Goal: Navigation & Orientation: Find specific page/section

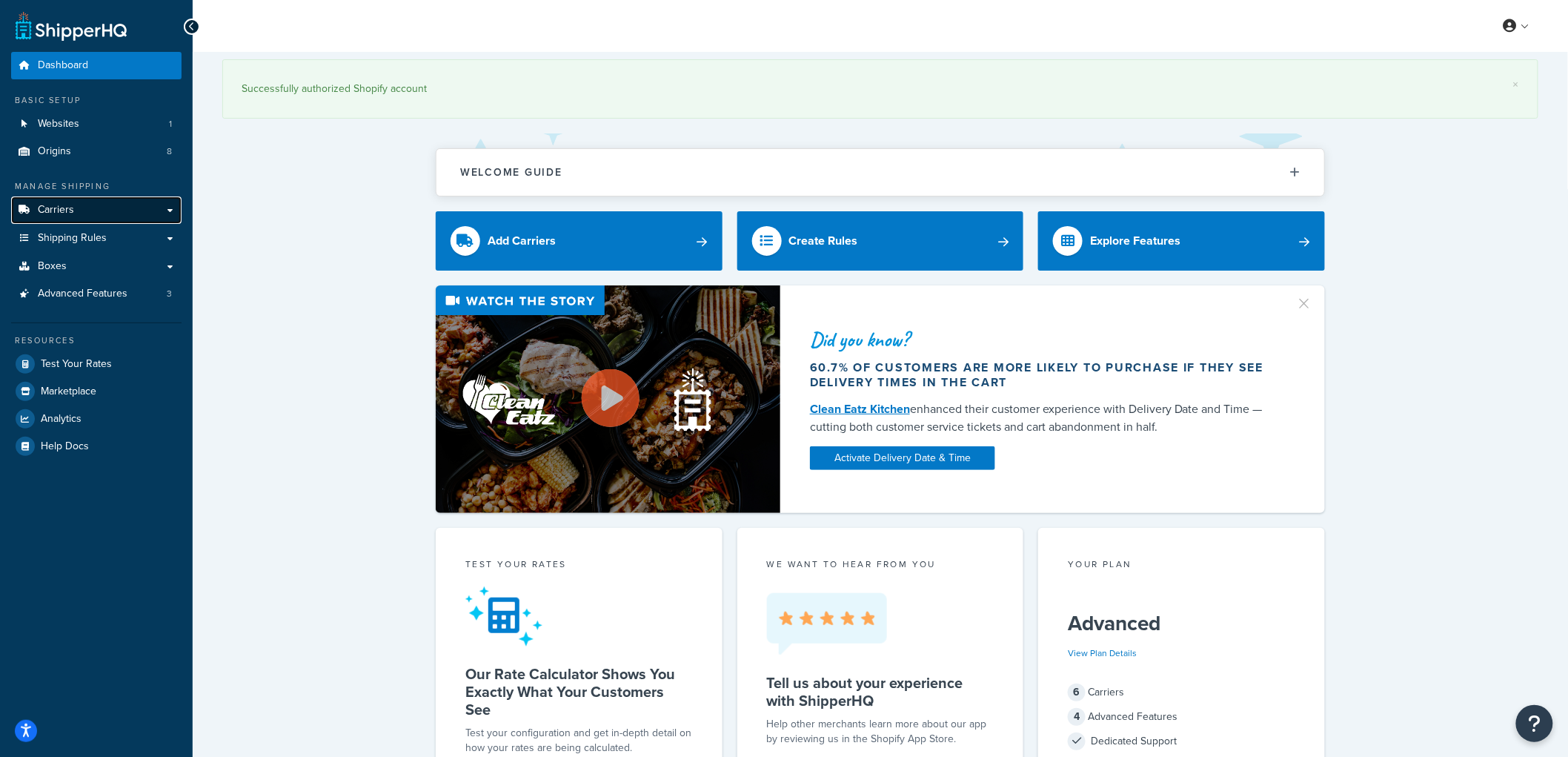
click at [87, 210] on link "Carriers" at bounding box center [96, 210] width 171 height 27
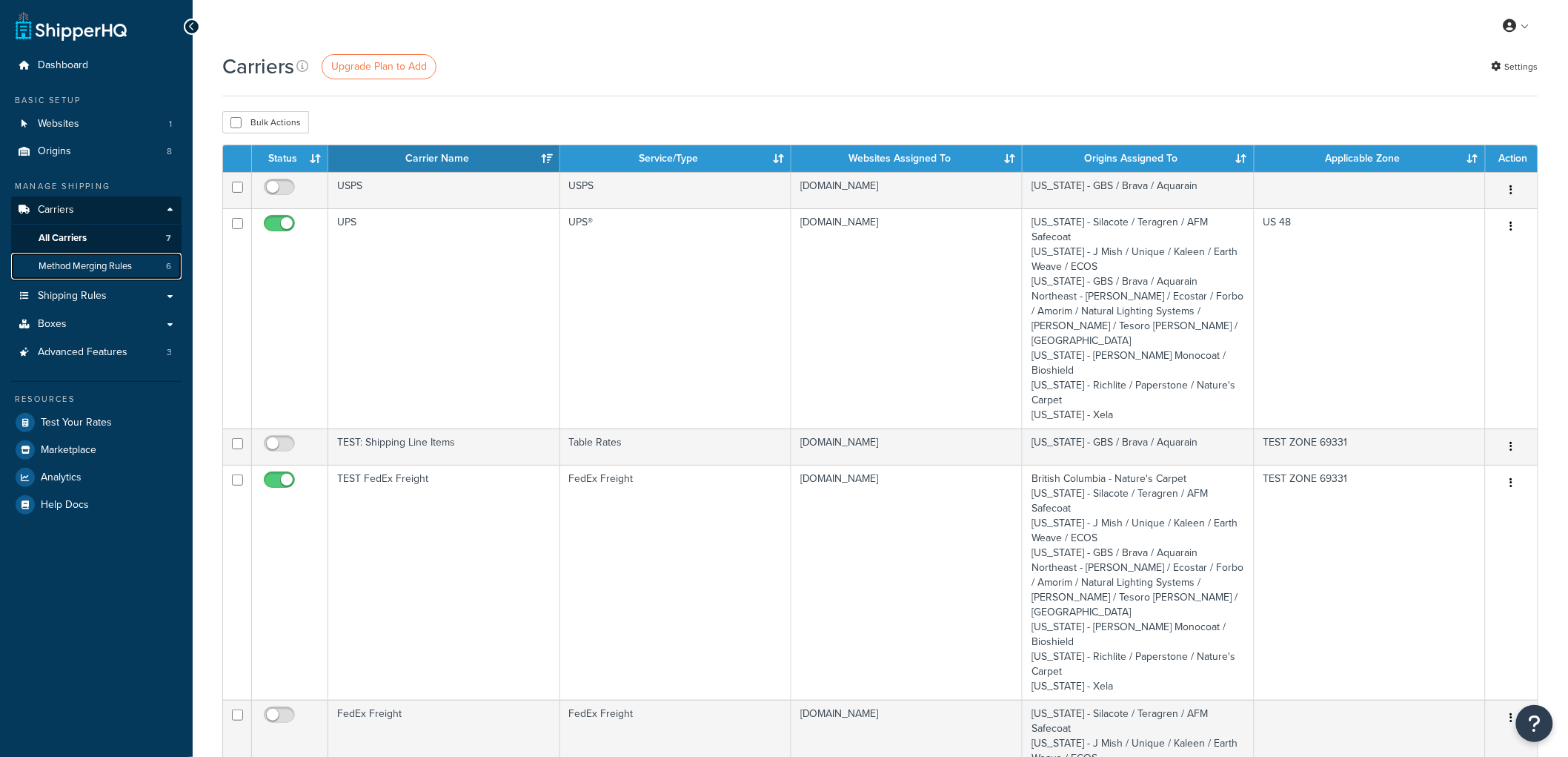
click at [101, 262] on span "Method Merging Rules" at bounding box center [85, 266] width 93 height 13
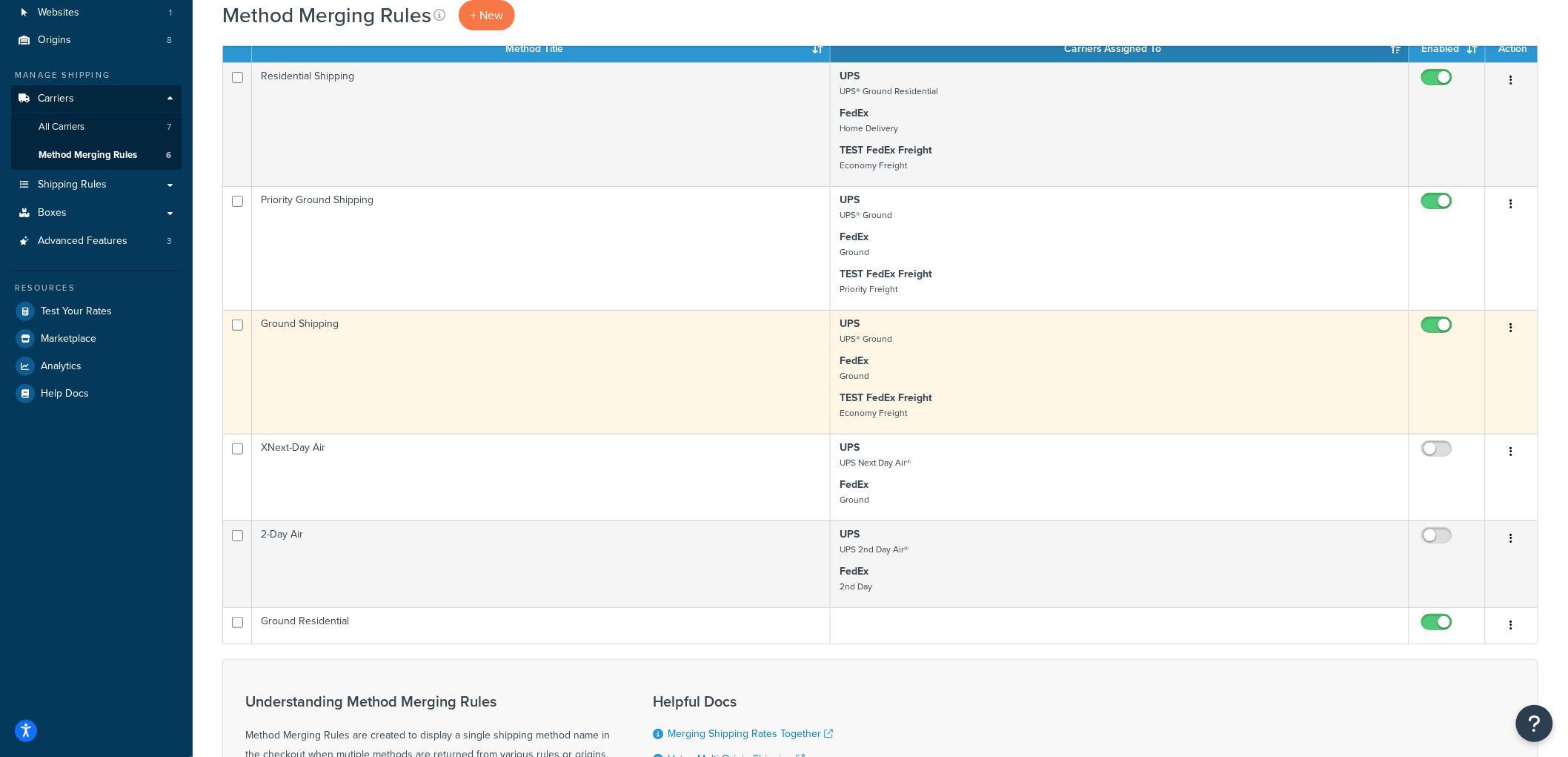
scroll to position [82, 0]
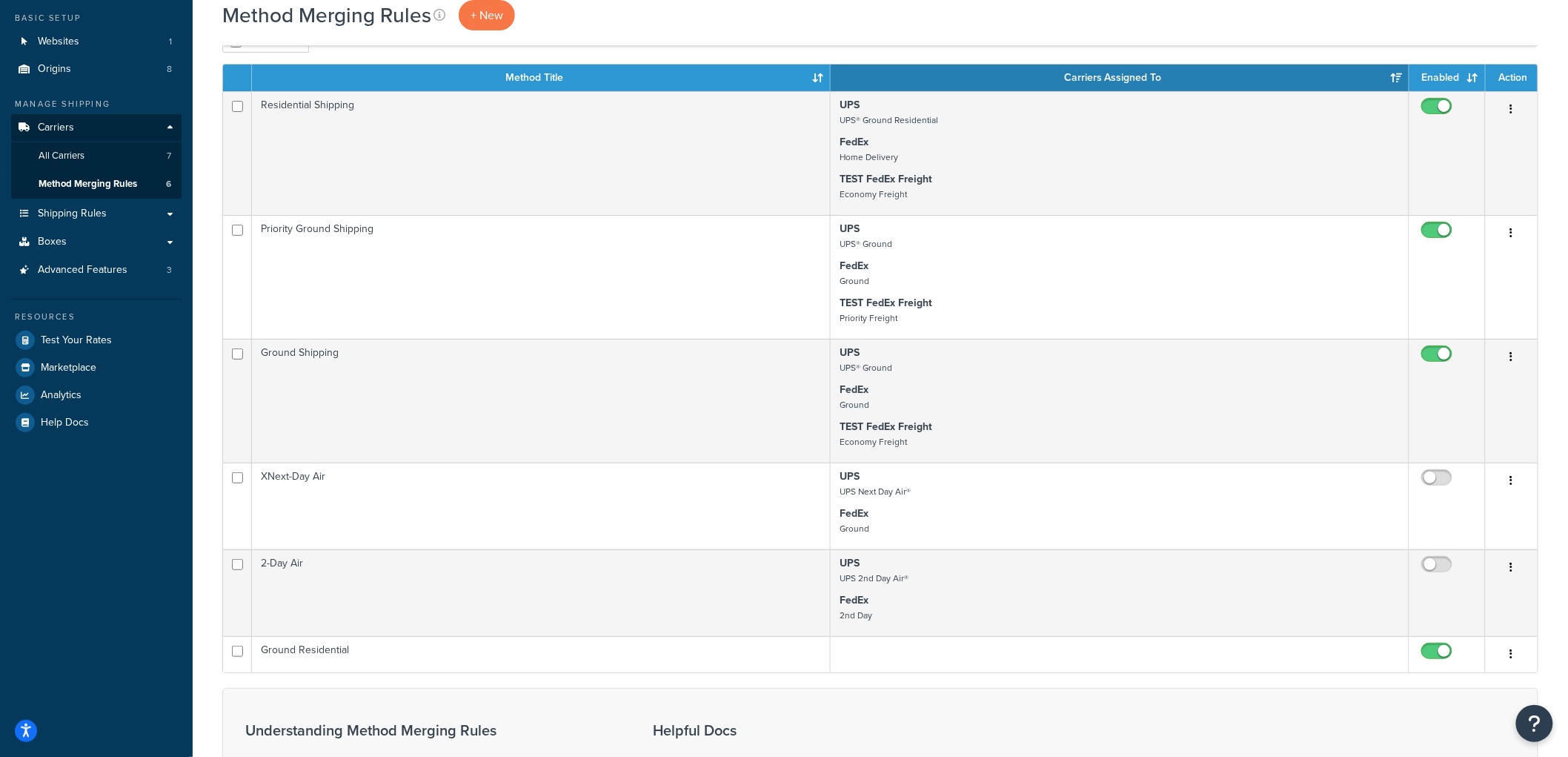
click at [771, 54] on div "Method Merging Rules + New Bulk Actions Duplicate Delete Contact Us Send Us A M…" at bounding box center [880, 472] width 1375 height 1005
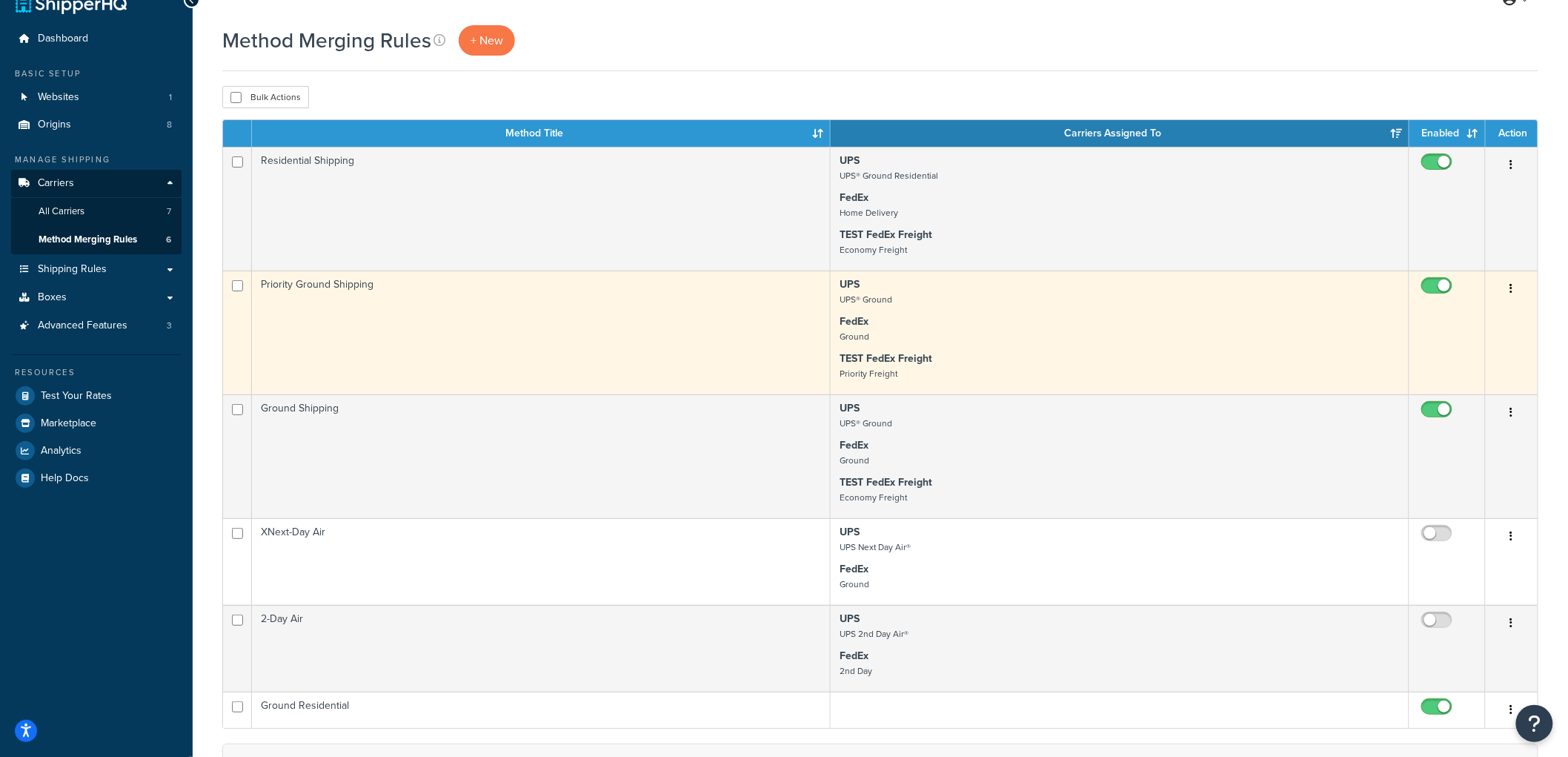
scroll to position [0, 0]
